Goal: Information Seeking & Learning: Learn about a topic

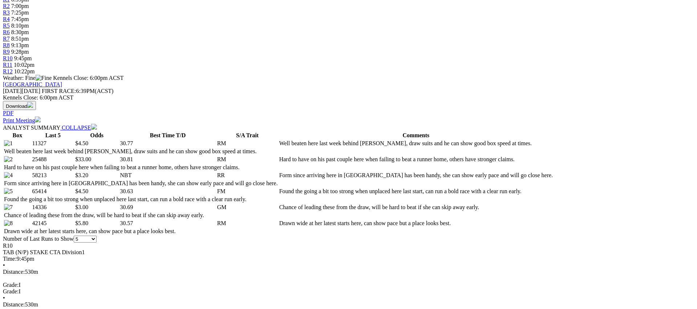
scroll to position [253, 0]
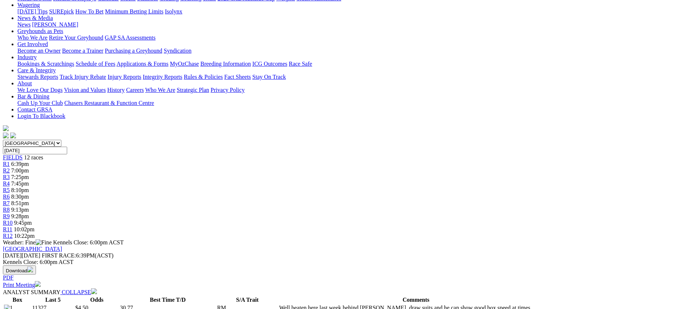
scroll to position [0, 0]
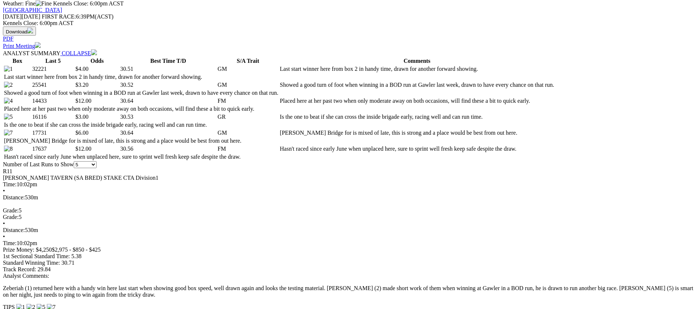
scroll to position [338, 0]
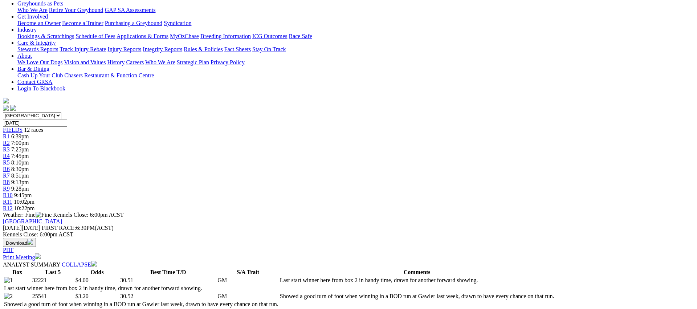
scroll to position [0, 0]
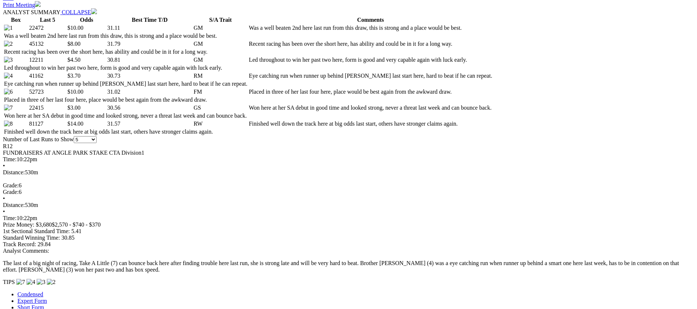
scroll to position [377, 0]
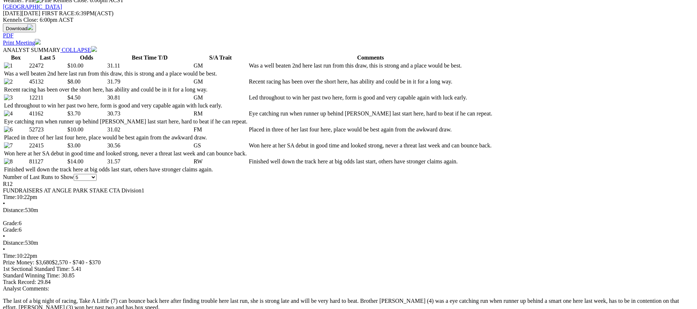
scroll to position [221, 0]
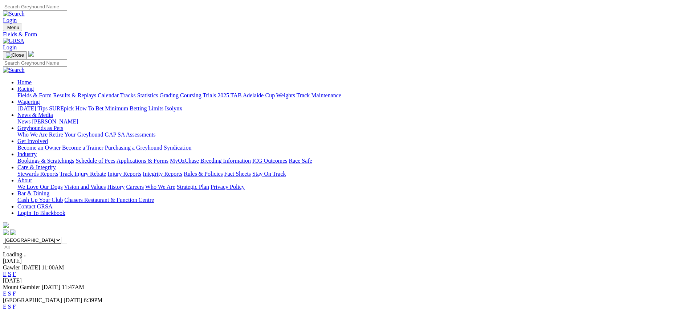
click at [52, 92] on link "Fields & Form" at bounding box center [34, 95] width 34 height 6
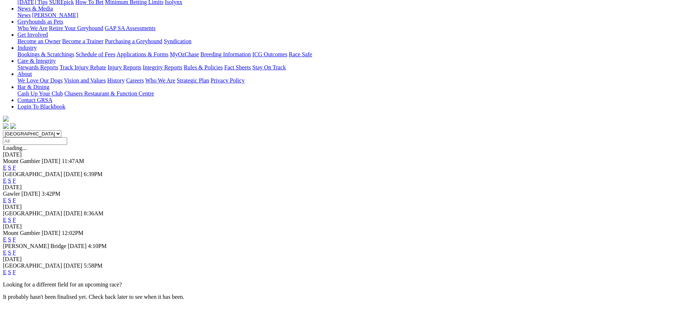
scroll to position [107, 0]
click at [16, 268] on link "F" at bounding box center [14, 271] width 3 height 6
